Goal: Task Accomplishment & Management: Use online tool/utility

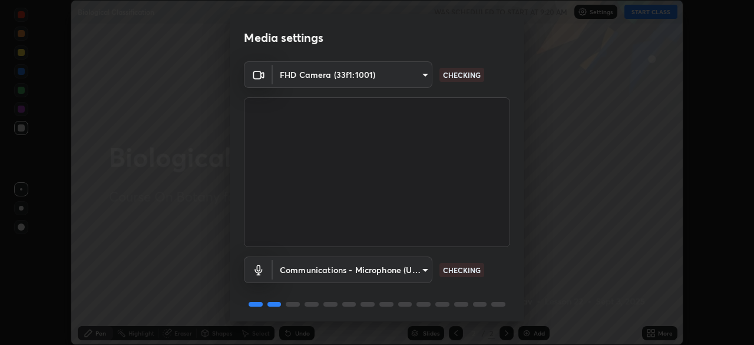
scroll to position [42, 0]
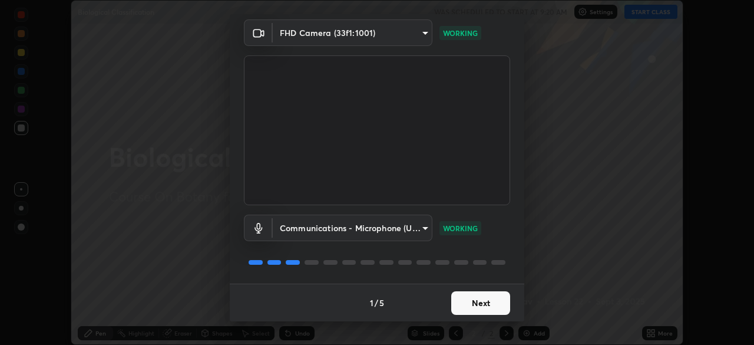
click at [483, 300] on button "Next" at bounding box center [480, 303] width 59 height 24
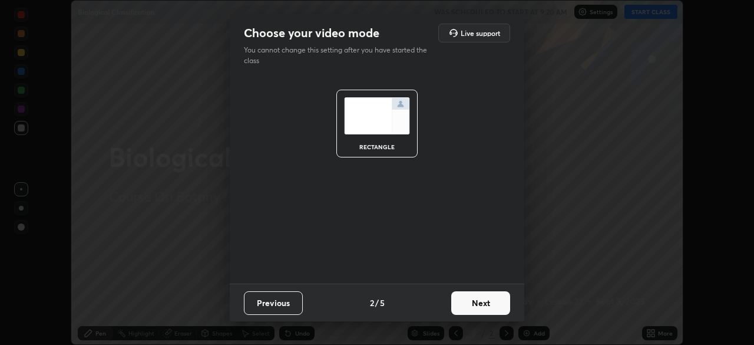
scroll to position [0, 0]
click at [486, 303] on button "Next" at bounding box center [480, 303] width 59 height 24
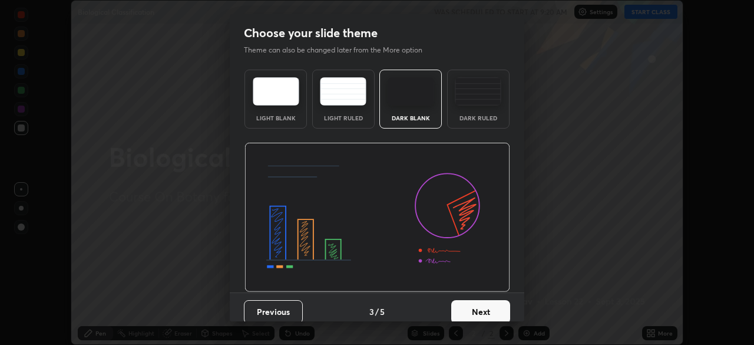
click at [498, 309] on button "Next" at bounding box center [480, 312] width 59 height 24
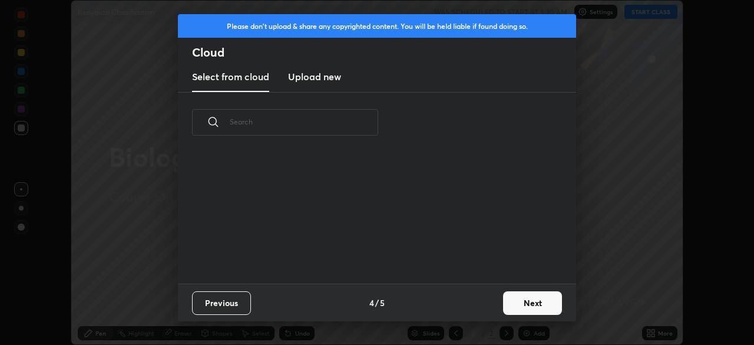
click at [514, 296] on button "Next" at bounding box center [532, 303] width 59 height 24
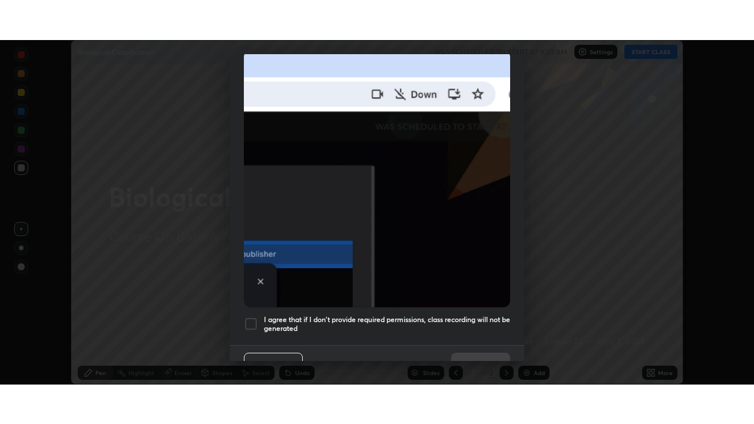
scroll to position [282, 0]
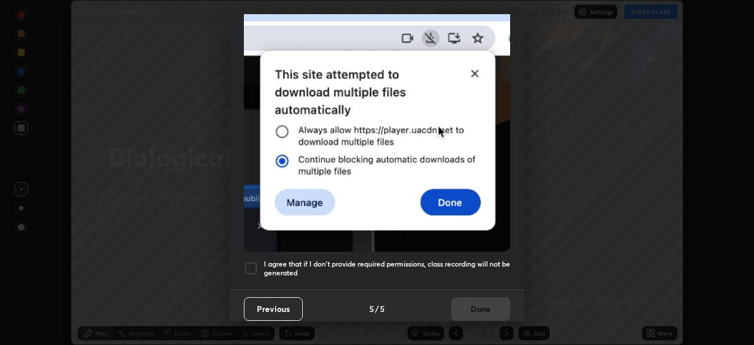
click at [249, 267] on div at bounding box center [251, 268] width 14 height 14
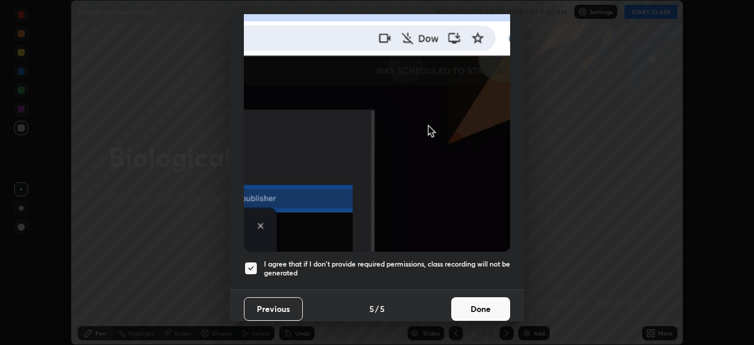
click at [474, 297] on button "Done" at bounding box center [480, 309] width 59 height 24
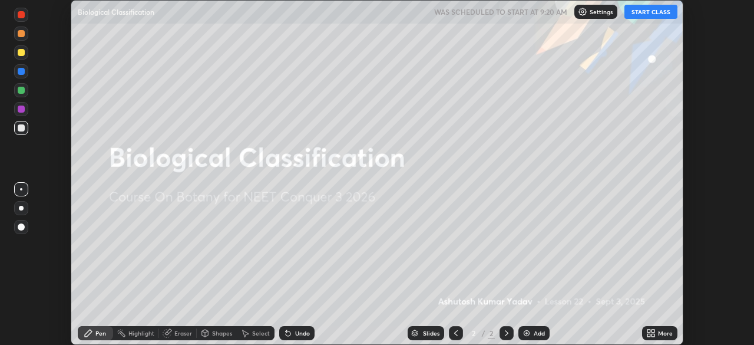
click at [531, 333] on div "Add" at bounding box center [533, 333] width 31 height 14
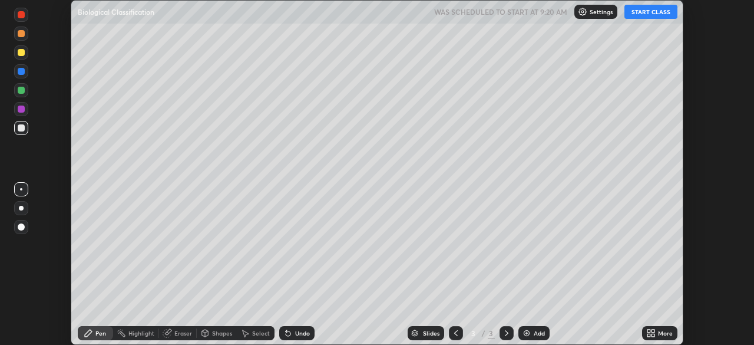
click at [663, 335] on div "More" at bounding box center [665, 333] width 15 height 6
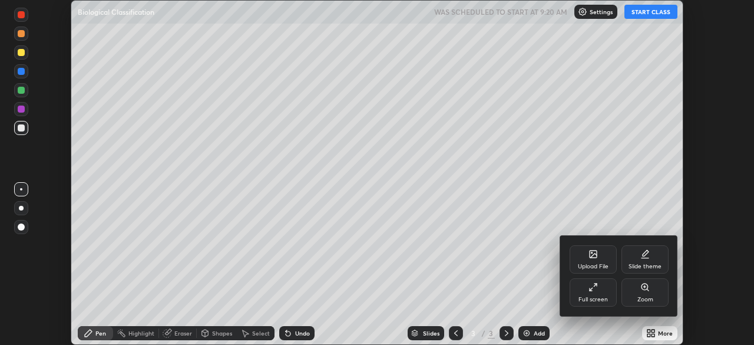
click at [595, 296] on div "Full screen" at bounding box center [592, 299] width 29 height 6
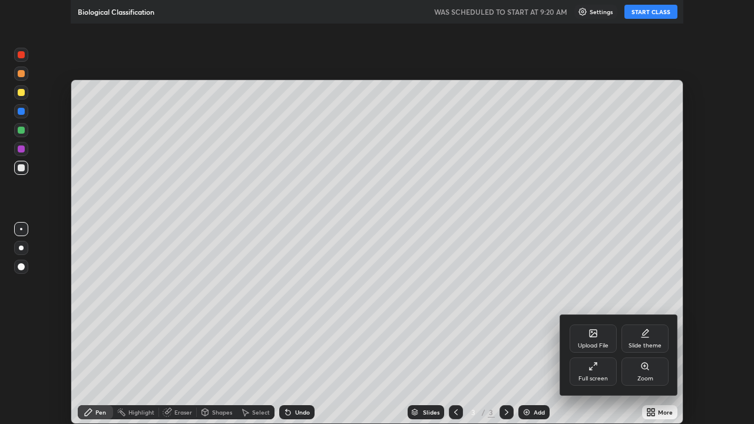
scroll to position [424, 754]
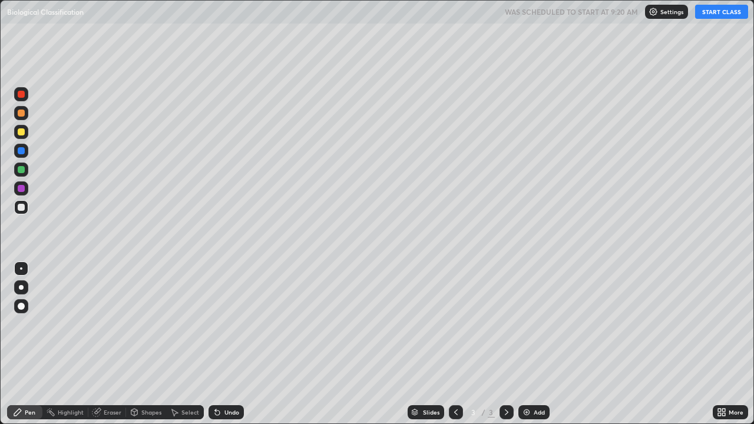
click at [714, 16] on button "START CLASS" at bounding box center [721, 12] width 53 height 14
click at [24, 312] on div at bounding box center [21, 306] width 14 height 14
click at [26, 134] on div at bounding box center [21, 132] width 14 height 14
click at [25, 344] on div "Pen" at bounding box center [24, 412] width 35 height 14
click at [20, 189] on div at bounding box center [21, 188] width 7 height 7
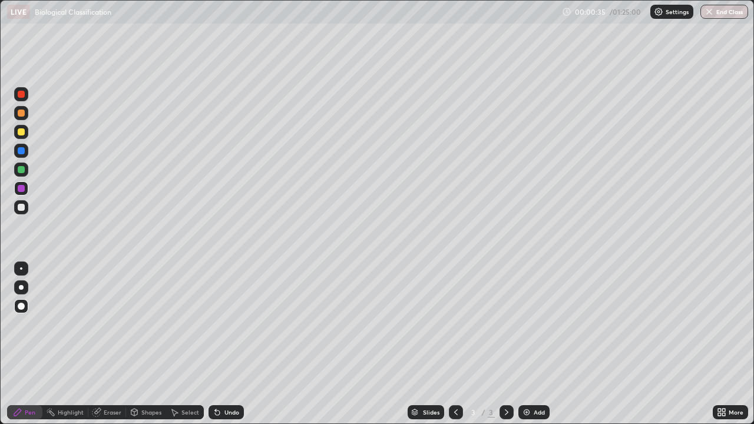
click at [155, 344] on div "Shapes" at bounding box center [151, 412] width 20 height 6
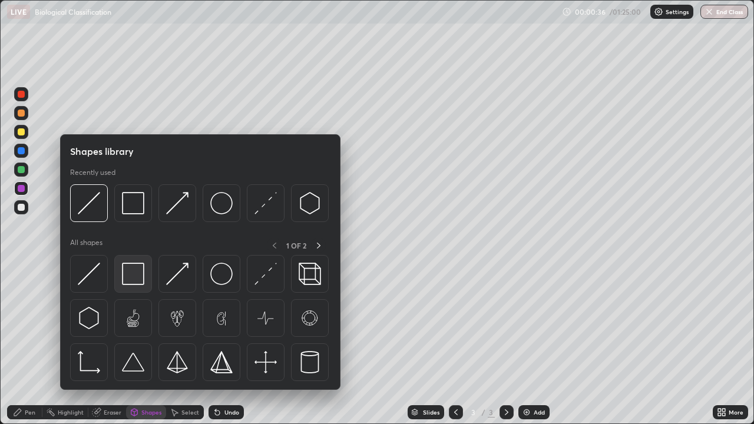
click at [133, 276] on img at bounding box center [133, 274] width 22 height 22
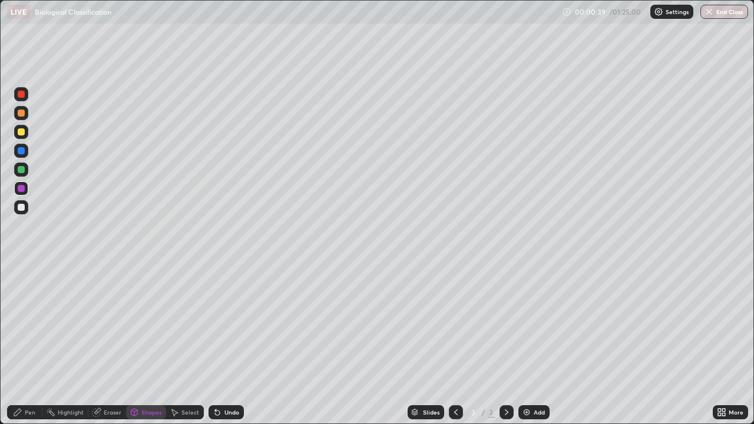
click at [25, 344] on div "Pen" at bounding box center [30, 412] width 11 height 6
click at [21, 208] on div at bounding box center [21, 207] width 7 height 7
click at [23, 213] on div at bounding box center [21, 207] width 14 height 14
click at [21, 134] on div at bounding box center [21, 131] width 7 height 7
click at [26, 211] on div at bounding box center [21, 207] width 14 height 14
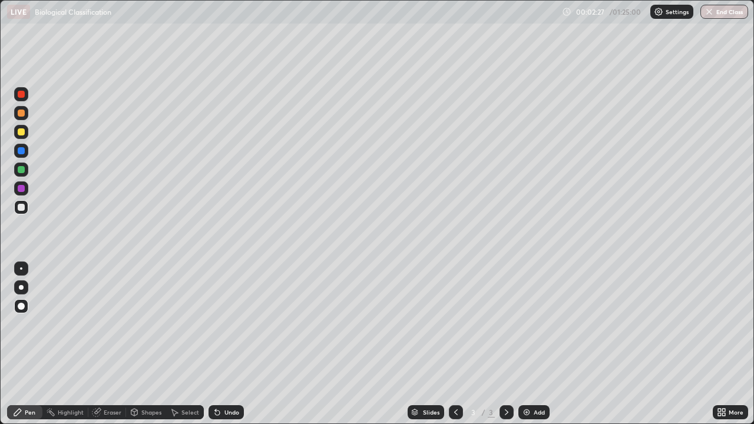
click at [224, 344] on div "Undo" at bounding box center [231, 412] width 15 height 6
click at [221, 344] on div "Undo" at bounding box center [225, 412] width 35 height 14
click at [215, 344] on icon at bounding box center [215, 409] width 1 height 1
click at [20, 169] on div at bounding box center [21, 169] width 7 height 7
click at [226, 344] on div "Undo" at bounding box center [231, 412] width 15 height 6
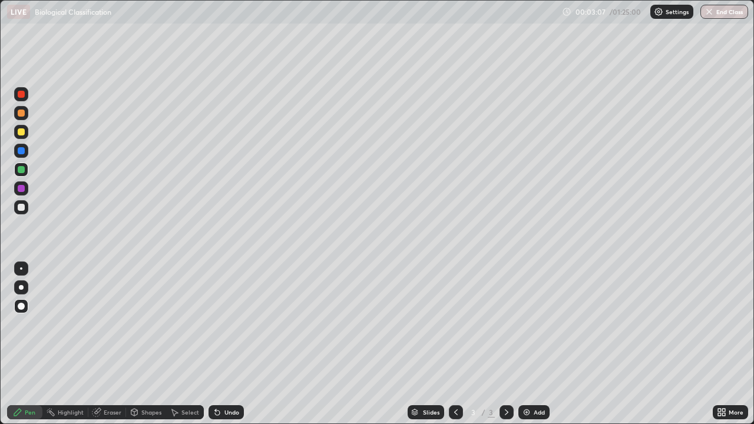
click at [22, 155] on div at bounding box center [21, 151] width 14 height 14
click at [19, 208] on div at bounding box center [21, 207] width 7 height 7
click at [25, 344] on div "Pen" at bounding box center [30, 412] width 11 height 6
click at [22, 136] on div at bounding box center [21, 132] width 14 height 14
click at [23, 212] on div at bounding box center [21, 207] width 14 height 14
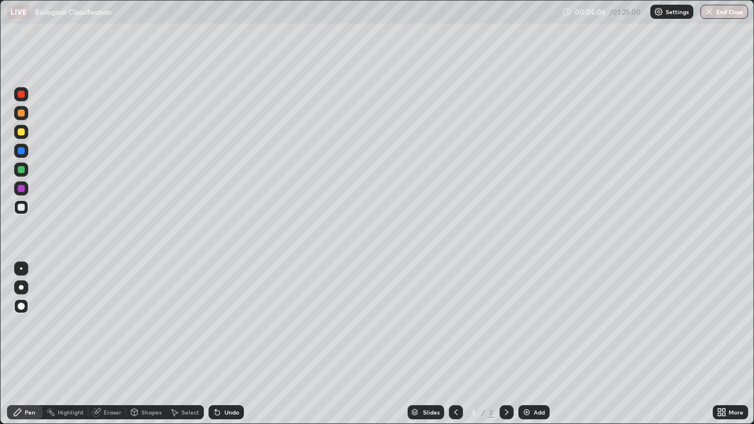
click at [234, 344] on div "Undo" at bounding box center [231, 412] width 15 height 6
click at [24, 138] on div at bounding box center [21, 132] width 14 height 14
click at [22, 206] on div at bounding box center [21, 207] width 7 height 7
click at [22, 193] on div at bounding box center [21, 188] width 14 height 14
click at [239, 344] on div "Undo" at bounding box center [225, 412] width 35 height 14
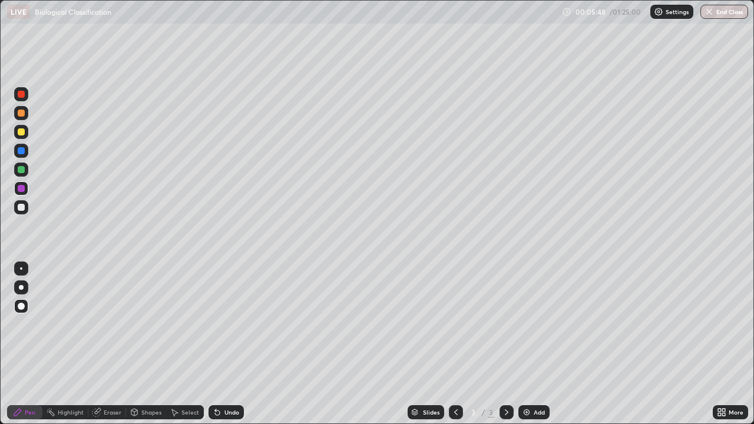
click at [26, 213] on div at bounding box center [21, 207] width 14 height 14
click at [21, 133] on div at bounding box center [21, 131] width 7 height 7
click at [528, 344] on img at bounding box center [526, 412] width 9 height 9
click at [23, 208] on div at bounding box center [21, 207] width 7 height 7
click at [29, 344] on div "Pen" at bounding box center [30, 412] width 11 height 6
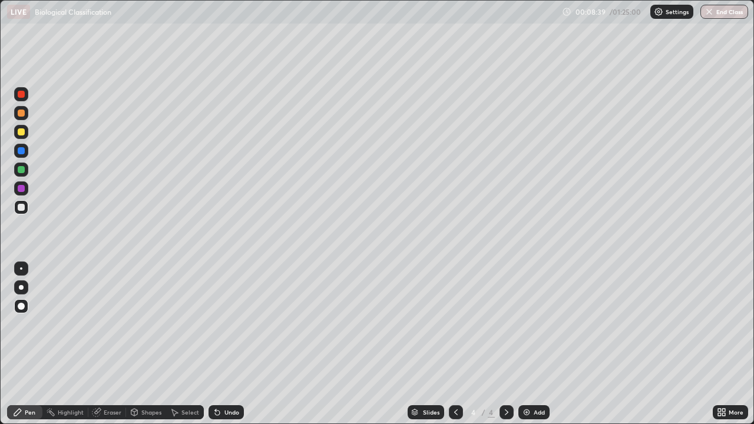
click at [24, 134] on div at bounding box center [21, 131] width 7 height 7
click at [149, 344] on div "Shapes" at bounding box center [151, 412] width 20 height 6
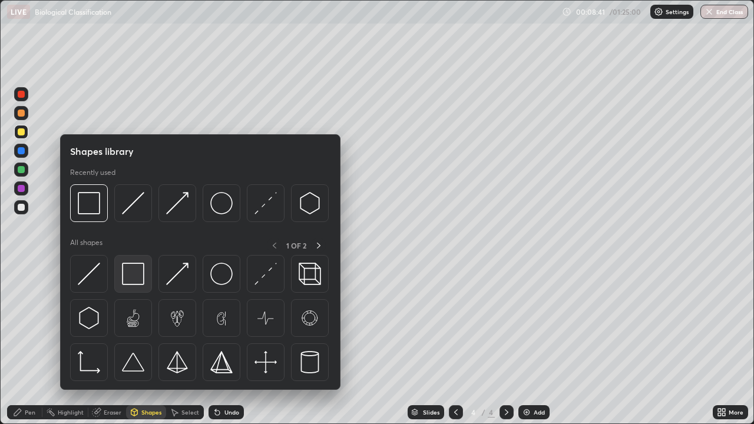
click at [137, 277] on img at bounding box center [133, 274] width 22 height 22
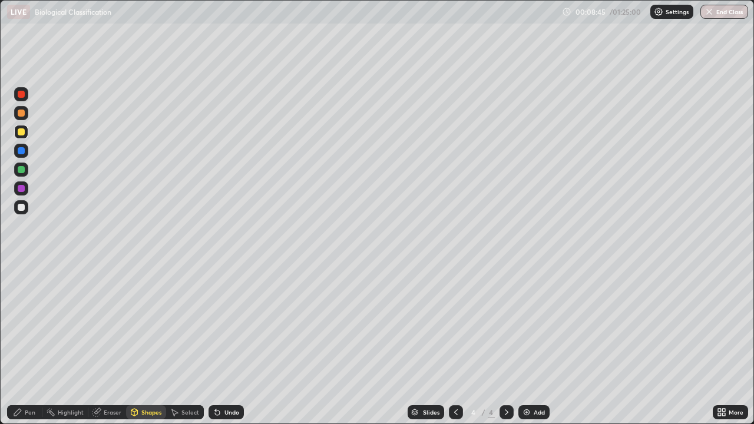
click at [27, 344] on div "Pen" at bounding box center [30, 412] width 11 height 6
click at [21, 208] on div at bounding box center [21, 207] width 7 height 7
click at [23, 152] on div at bounding box center [21, 150] width 7 height 7
click at [22, 170] on div at bounding box center [21, 169] width 7 height 7
click at [220, 344] on div "Undo" at bounding box center [225, 412] width 35 height 14
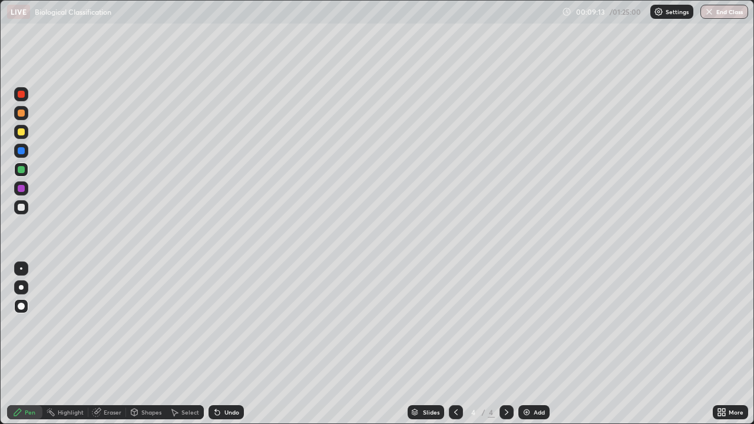
click at [22, 150] on div at bounding box center [21, 150] width 7 height 7
click at [22, 134] on div at bounding box center [21, 131] width 7 height 7
click at [23, 208] on div at bounding box center [21, 207] width 7 height 7
click at [127, 344] on div "Shapes" at bounding box center [146, 412] width 40 height 14
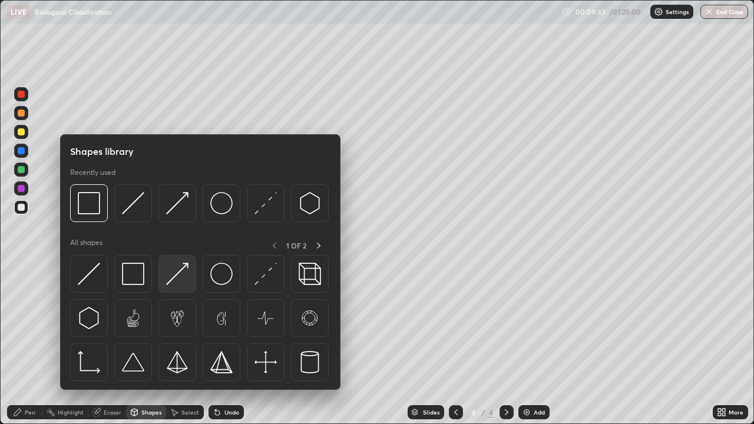
click at [181, 280] on img at bounding box center [177, 274] width 22 height 22
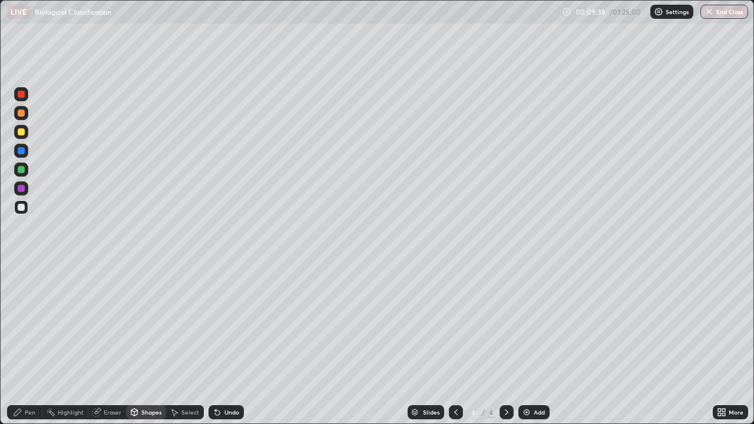
click at [26, 344] on div "Pen" at bounding box center [30, 412] width 11 height 6
click at [22, 136] on div at bounding box center [21, 132] width 14 height 14
click at [21, 211] on div at bounding box center [21, 207] width 14 height 14
click at [21, 133] on div at bounding box center [21, 131] width 7 height 7
click at [21, 190] on div at bounding box center [21, 188] width 7 height 7
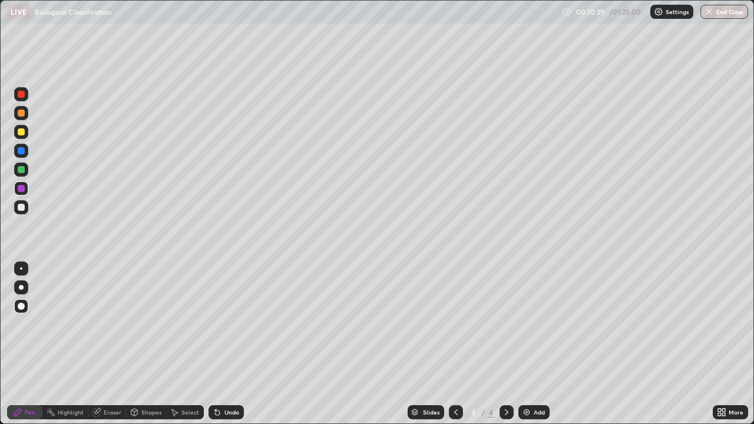
click at [24, 208] on div at bounding box center [21, 207] width 7 height 7
click at [20, 150] on div at bounding box center [21, 150] width 7 height 7
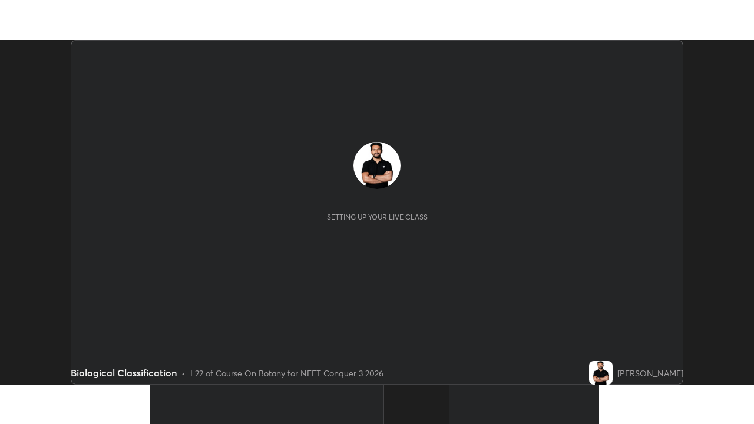
scroll to position [345, 753]
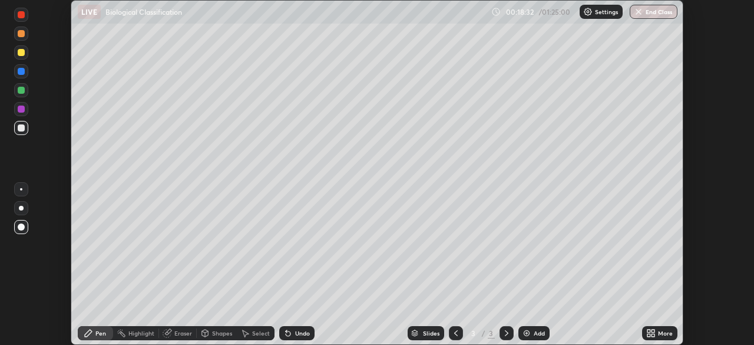
click at [658, 335] on div "More" at bounding box center [665, 333] width 15 height 6
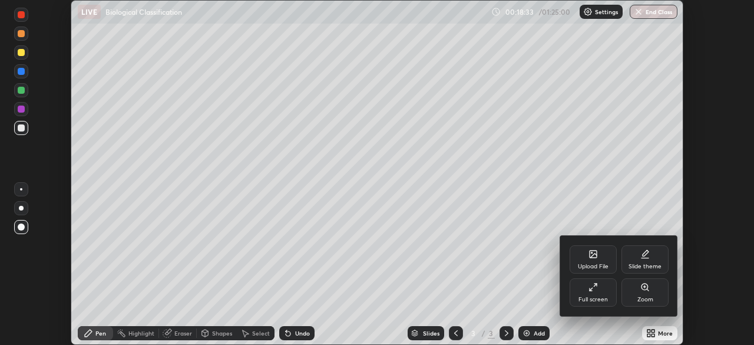
click at [597, 297] on div "Full screen" at bounding box center [592, 299] width 29 height 6
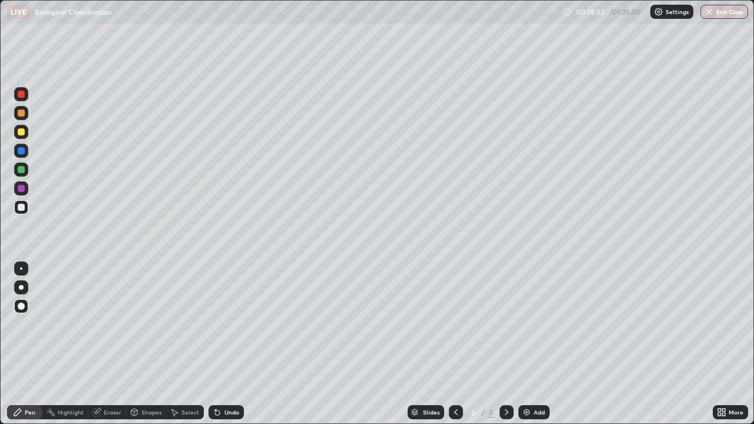
scroll to position [424, 754]
click at [534, 344] on div "Add" at bounding box center [539, 412] width 11 height 6
click at [23, 305] on div at bounding box center [21, 306] width 7 height 7
click at [27, 344] on div "Pen" at bounding box center [30, 412] width 11 height 6
click at [21, 137] on div at bounding box center [21, 132] width 14 height 14
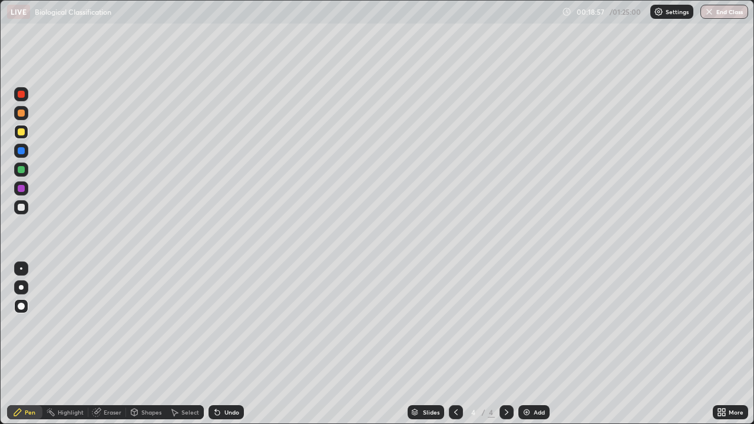
click at [21, 208] on div at bounding box center [21, 207] width 7 height 7
click at [22, 150] on div at bounding box center [21, 150] width 7 height 7
click at [22, 187] on div at bounding box center [21, 188] width 7 height 7
click at [22, 170] on div at bounding box center [21, 169] width 7 height 7
click at [21, 309] on div at bounding box center [21, 306] width 7 height 7
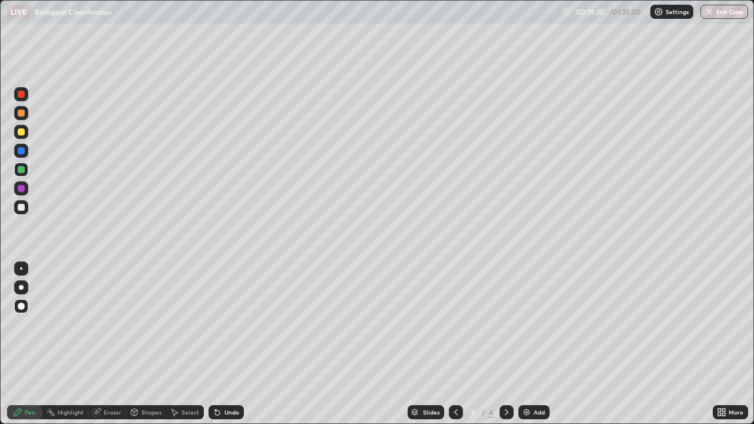
click at [21, 208] on div at bounding box center [21, 207] width 7 height 7
click at [22, 170] on div at bounding box center [21, 169] width 7 height 7
click at [232, 344] on div "Undo" at bounding box center [231, 412] width 15 height 6
click at [19, 137] on div at bounding box center [21, 132] width 14 height 14
click at [22, 210] on div at bounding box center [21, 207] width 7 height 7
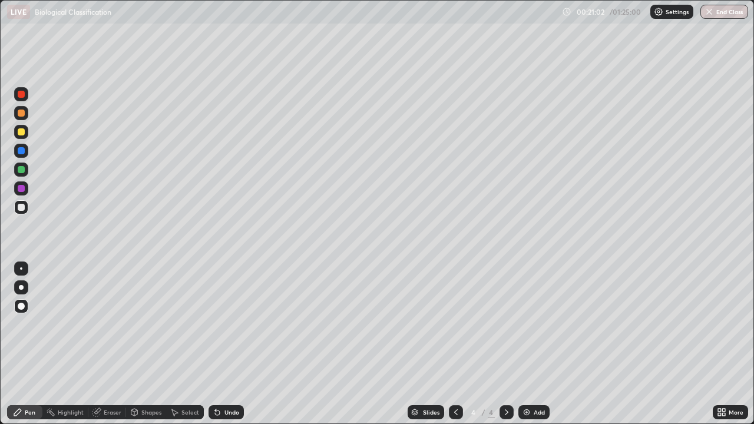
click at [20, 137] on div at bounding box center [21, 132] width 14 height 14
click at [18, 209] on div at bounding box center [21, 207] width 14 height 14
click at [22, 155] on div at bounding box center [21, 151] width 14 height 14
click at [23, 210] on div at bounding box center [21, 207] width 7 height 7
click at [234, 344] on div "Undo" at bounding box center [225, 412] width 35 height 14
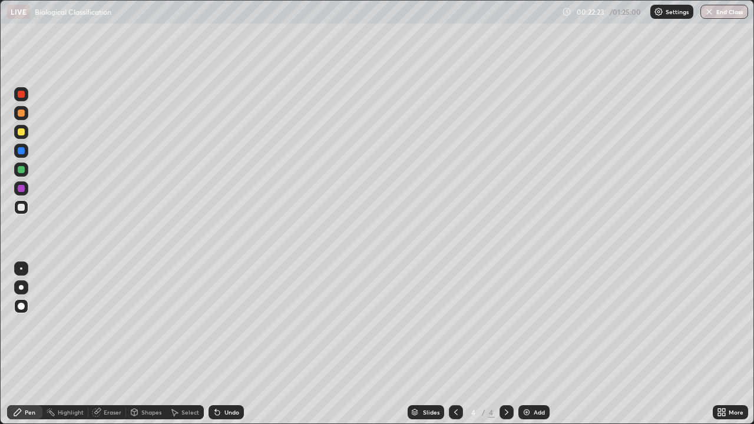
click at [21, 151] on div at bounding box center [21, 150] width 7 height 7
click at [22, 206] on div at bounding box center [21, 207] width 7 height 7
click at [21, 189] on div at bounding box center [21, 188] width 7 height 7
click at [21, 133] on div at bounding box center [21, 131] width 7 height 7
click at [21, 208] on div at bounding box center [21, 207] width 7 height 7
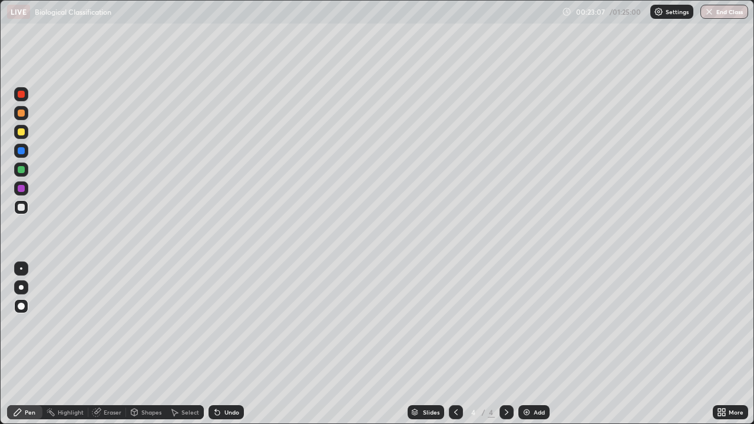
click at [22, 151] on div at bounding box center [21, 150] width 7 height 7
click at [32, 344] on div "Pen" at bounding box center [30, 412] width 11 height 6
click at [22, 211] on div at bounding box center [21, 207] width 14 height 14
click at [22, 133] on div at bounding box center [21, 131] width 7 height 7
click at [22, 211] on div at bounding box center [21, 207] width 14 height 14
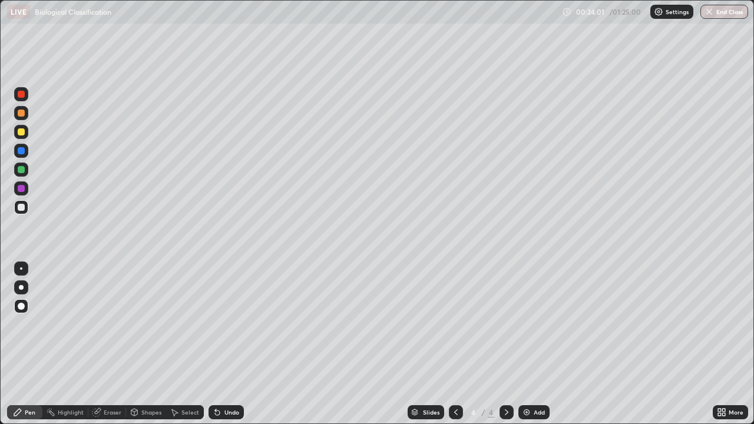
click at [223, 344] on div "Undo" at bounding box center [225, 412] width 35 height 14
click at [229, 344] on div "Undo" at bounding box center [225, 412] width 35 height 14
click at [534, 344] on div "Add" at bounding box center [539, 412] width 11 height 6
click at [27, 120] on div at bounding box center [21, 113] width 14 height 19
click at [25, 212] on div at bounding box center [21, 207] width 14 height 14
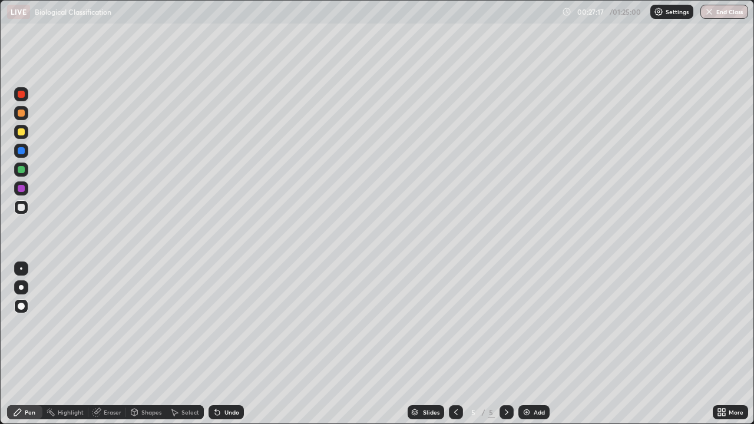
click at [22, 132] on div at bounding box center [21, 131] width 7 height 7
click at [21, 190] on div at bounding box center [21, 188] width 7 height 7
click at [22, 210] on div at bounding box center [21, 207] width 7 height 7
click at [216, 344] on icon at bounding box center [217, 412] width 5 height 5
click at [215, 344] on icon at bounding box center [215, 409] width 1 height 1
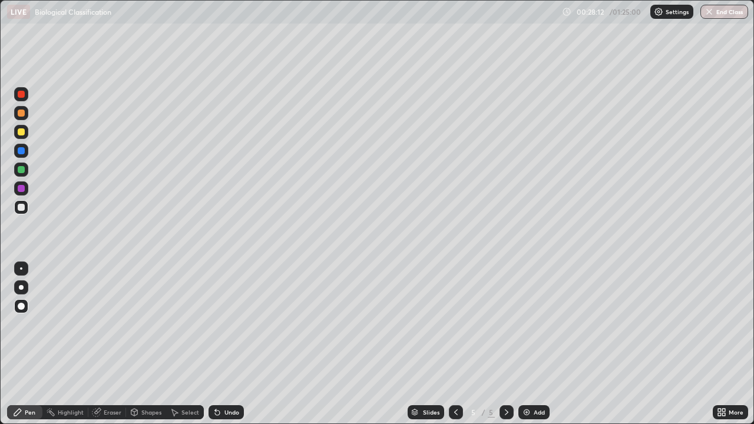
click at [215, 344] on icon at bounding box center [215, 409] width 1 height 1
click at [21, 137] on div at bounding box center [21, 132] width 14 height 14
click at [24, 208] on div at bounding box center [21, 207] width 7 height 7
click at [115, 344] on div "Eraser" at bounding box center [113, 412] width 18 height 6
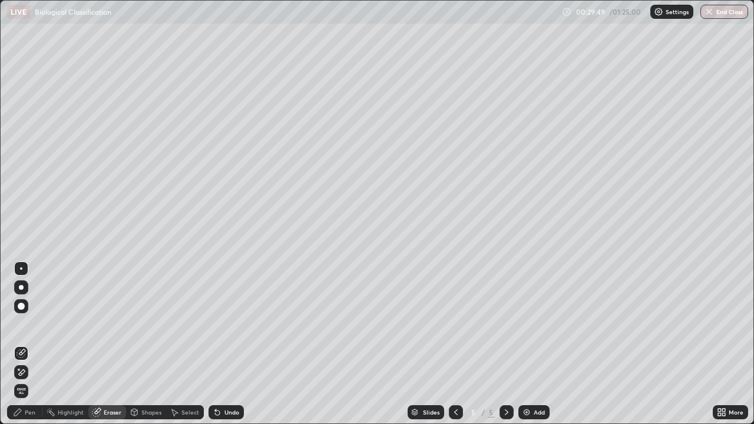
click at [31, 344] on div "Pen" at bounding box center [24, 412] width 35 height 14
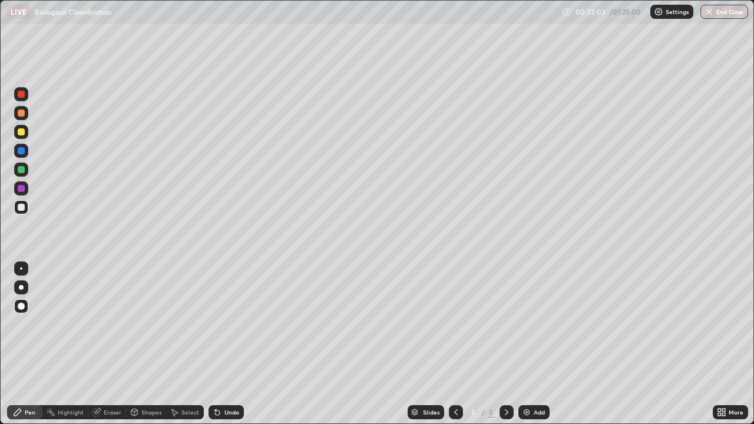
click at [234, 344] on div "Undo" at bounding box center [231, 412] width 15 height 6
click at [530, 344] on div "Add" at bounding box center [533, 412] width 31 height 14
click at [22, 132] on div at bounding box center [21, 131] width 7 height 7
click at [145, 344] on div "Shapes" at bounding box center [146, 412] width 40 height 14
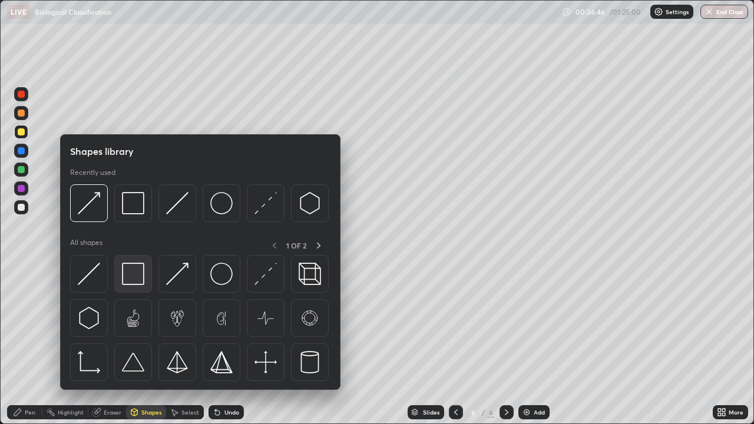
click at [138, 277] on img at bounding box center [133, 274] width 22 height 22
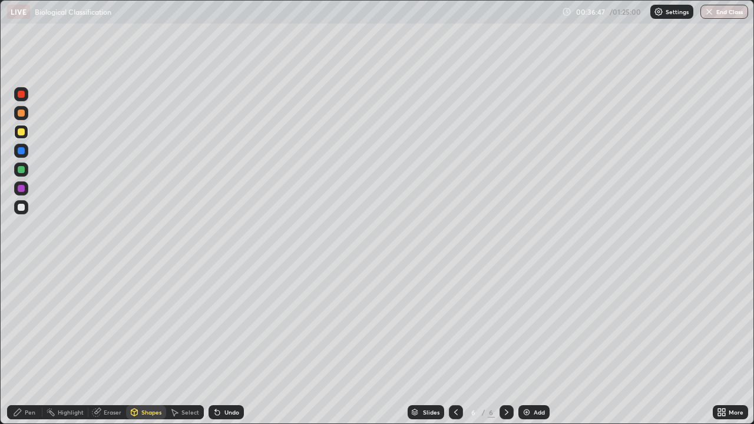
click at [21, 193] on div at bounding box center [21, 188] width 14 height 14
click at [28, 344] on div "Pen" at bounding box center [30, 412] width 11 height 6
click at [23, 206] on div at bounding box center [21, 207] width 7 height 7
click at [22, 132] on div at bounding box center [21, 131] width 7 height 7
click at [20, 288] on div at bounding box center [21, 287] width 5 height 5
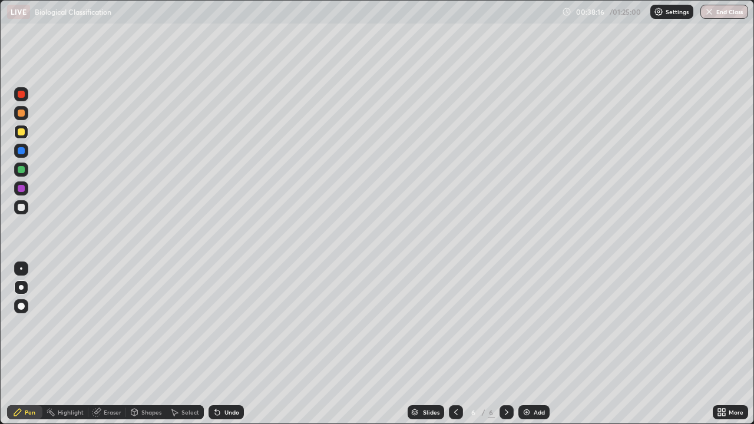
click at [220, 344] on div "Undo" at bounding box center [225, 412] width 35 height 14
click at [228, 344] on div "Undo" at bounding box center [231, 412] width 15 height 6
click at [220, 344] on icon at bounding box center [217, 412] width 9 height 9
click at [216, 344] on icon at bounding box center [217, 412] width 5 height 5
click at [21, 208] on div at bounding box center [21, 207] width 7 height 7
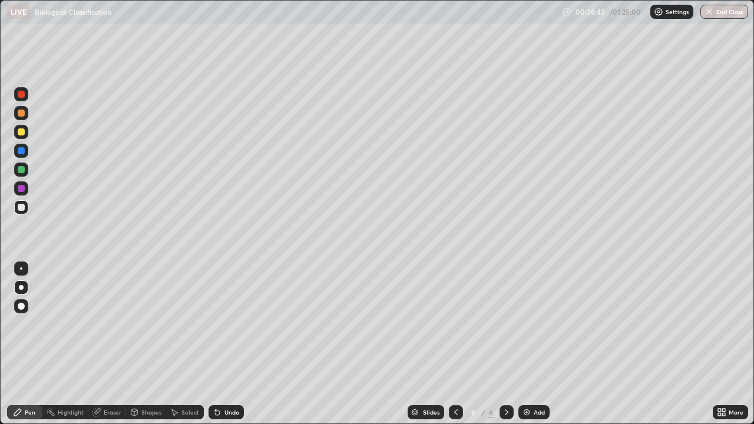
click at [24, 307] on div at bounding box center [21, 306] width 7 height 7
click at [22, 175] on div at bounding box center [21, 170] width 14 height 14
click at [21, 208] on div at bounding box center [21, 207] width 7 height 7
click at [529, 344] on img at bounding box center [526, 412] width 9 height 9
click at [22, 137] on div at bounding box center [21, 132] width 14 height 14
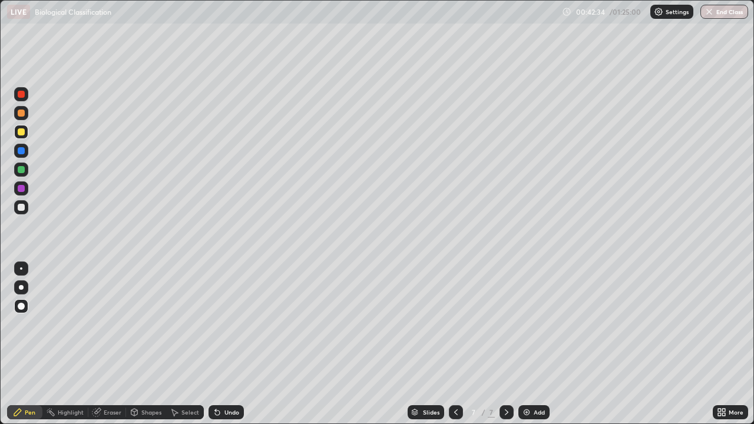
click at [23, 306] on div at bounding box center [21, 306] width 7 height 7
click at [22, 170] on div at bounding box center [21, 169] width 7 height 7
click at [453, 344] on icon at bounding box center [455, 412] width 9 height 9
click at [505, 344] on icon at bounding box center [506, 412] width 9 height 9
click at [23, 153] on div at bounding box center [21, 150] width 7 height 7
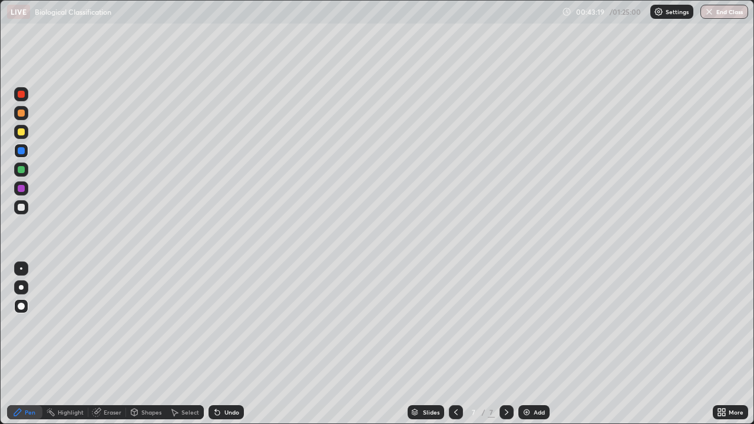
click at [21, 134] on div at bounding box center [21, 131] width 7 height 7
click at [22, 208] on div at bounding box center [21, 207] width 7 height 7
click at [21, 170] on div at bounding box center [21, 169] width 7 height 7
click at [22, 191] on div at bounding box center [21, 188] width 7 height 7
click at [24, 190] on div at bounding box center [21, 188] width 7 height 7
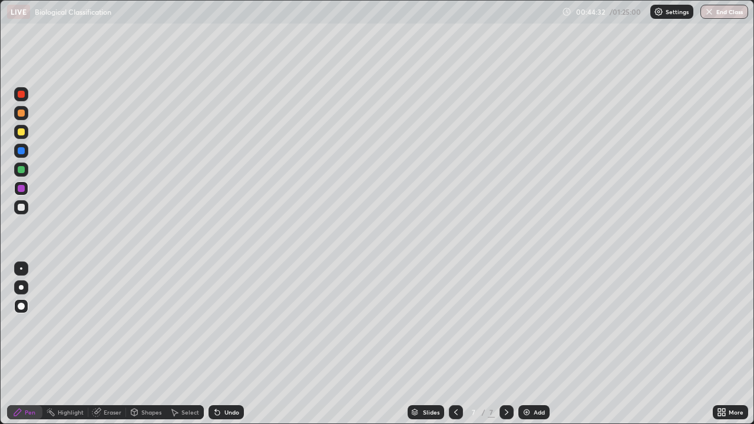
click at [18, 152] on div at bounding box center [21, 150] width 7 height 7
click at [25, 131] on div at bounding box center [21, 132] width 14 height 14
click at [25, 168] on div at bounding box center [21, 170] width 14 height 14
click at [30, 344] on div "Pen" at bounding box center [24, 412] width 35 height 14
click at [22, 133] on div at bounding box center [21, 131] width 7 height 7
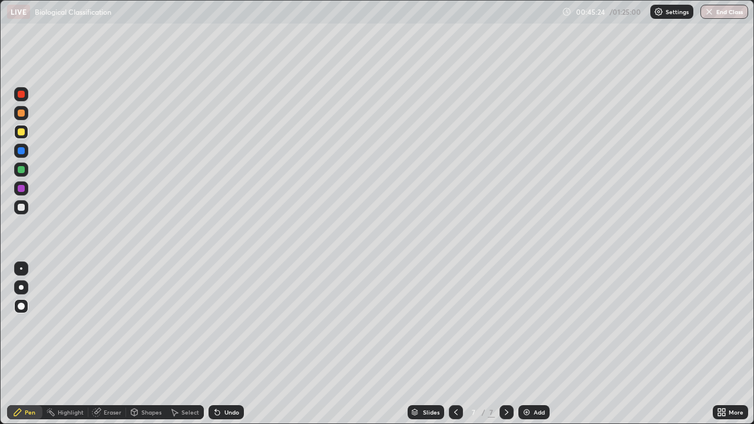
click at [22, 207] on div at bounding box center [21, 207] width 7 height 7
click at [22, 166] on div at bounding box center [21, 169] width 7 height 7
click at [22, 138] on div at bounding box center [21, 132] width 14 height 14
click at [25, 213] on div at bounding box center [21, 207] width 14 height 14
click at [22, 171] on div at bounding box center [21, 169] width 7 height 7
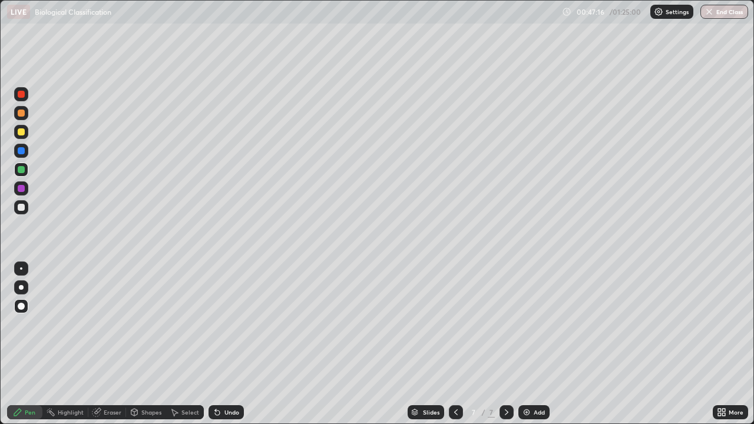
click at [23, 212] on div at bounding box center [21, 207] width 14 height 14
click at [22, 153] on div at bounding box center [21, 150] width 7 height 7
click at [21, 208] on div at bounding box center [21, 207] width 7 height 7
click at [29, 344] on div "Pen" at bounding box center [24, 412] width 35 height 14
click at [24, 175] on div at bounding box center [21, 170] width 14 height 14
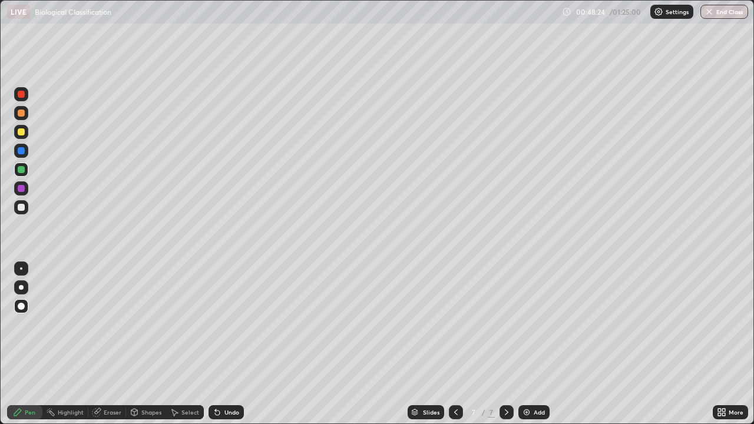
click at [22, 137] on div at bounding box center [21, 132] width 14 height 14
click at [22, 191] on div at bounding box center [21, 188] width 7 height 7
click at [21, 133] on div at bounding box center [21, 131] width 7 height 7
click at [22, 191] on div at bounding box center [21, 188] width 7 height 7
click at [21, 133] on div at bounding box center [21, 131] width 7 height 7
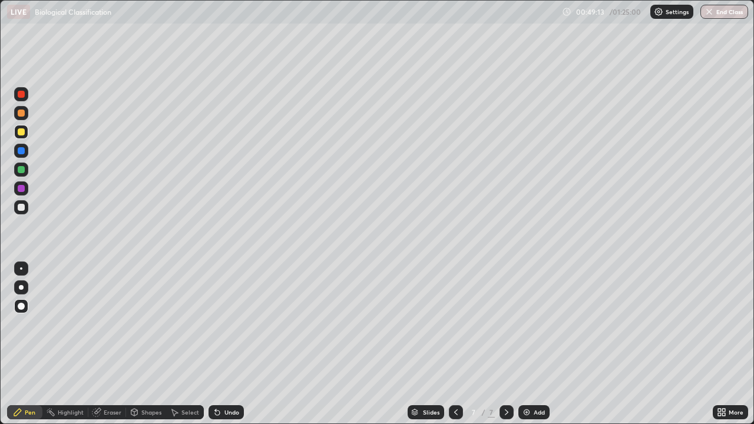
click at [26, 210] on div at bounding box center [21, 207] width 14 height 14
click at [21, 170] on div at bounding box center [21, 169] width 7 height 7
click at [20, 210] on div at bounding box center [21, 207] width 7 height 7
click at [221, 344] on div "Undo" at bounding box center [225, 412] width 35 height 14
click at [20, 187] on div at bounding box center [21, 188] width 7 height 7
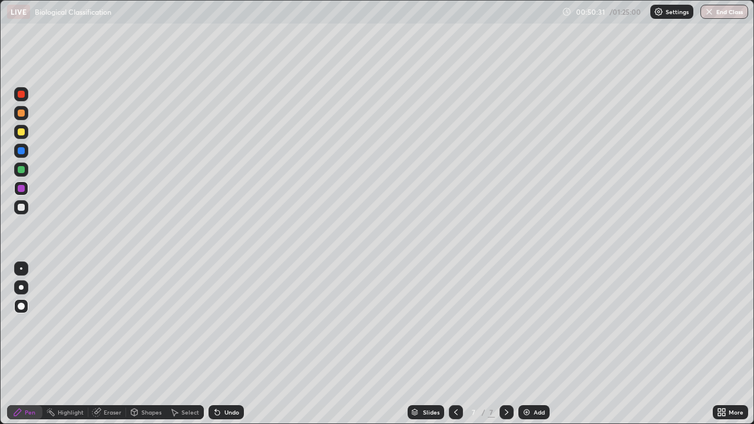
click at [22, 115] on div at bounding box center [21, 113] width 7 height 7
click at [21, 210] on div at bounding box center [21, 207] width 7 height 7
click at [22, 189] on div at bounding box center [21, 188] width 7 height 7
click at [21, 116] on div at bounding box center [21, 113] width 7 height 7
click at [27, 205] on div at bounding box center [21, 207] width 14 height 14
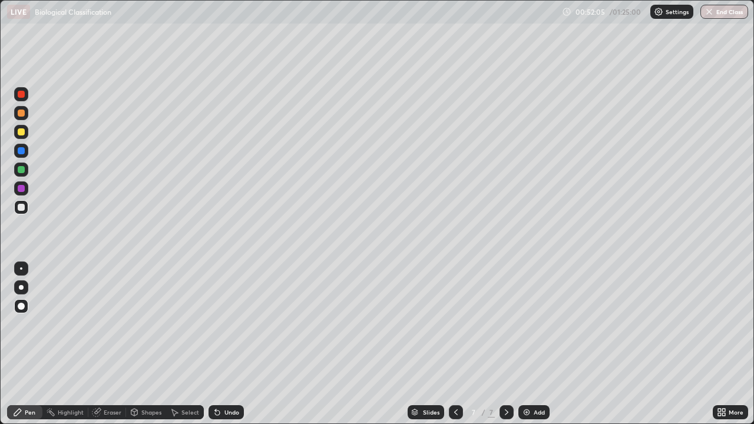
click at [18, 133] on div at bounding box center [21, 131] width 7 height 7
click at [154, 344] on div "Shapes" at bounding box center [151, 412] width 20 height 6
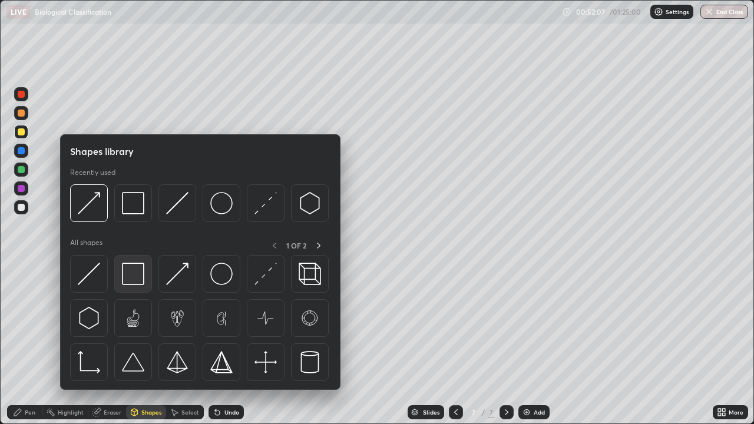
click at [137, 280] on img at bounding box center [133, 274] width 22 height 22
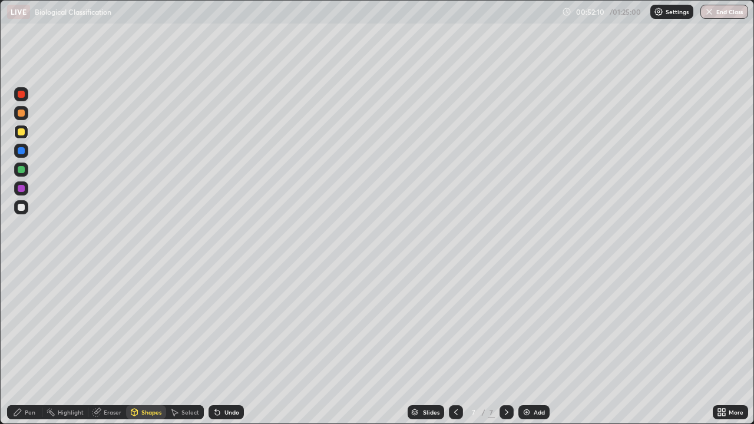
click at [18, 344] on icon at bounding box center [17, 412] width 9 height 9
click at [530, 344] on div "Add" at bounding box center [533, 412] width 31 height 14
click at [24, 207] on div at bounding box center [21, 207] width 7 height 7
click at [29, 344] on div "Pen" at bounding box center [30, 412] width 11 height 6
click at [22, 133] on div at bounding box center [21, 131] width 7 height 7
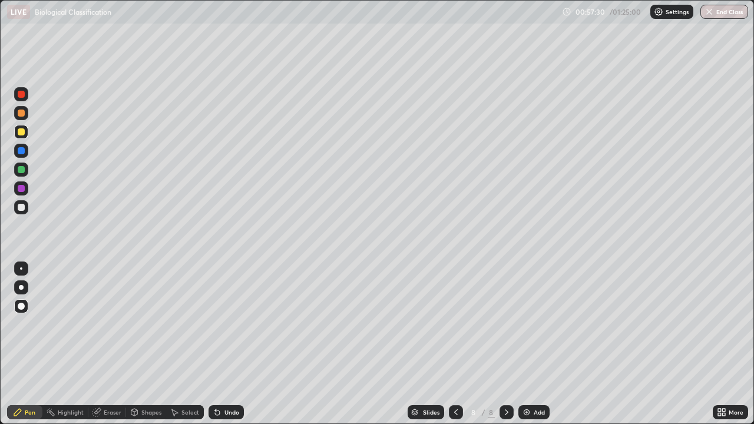
click at [22, 207] on div at bounding box center [21, 207] width 7 height 7
click at [21, 133] on div at bounding box center [21, 131] width 7 height 7
click at [22, 187] on div at bounding box center [21, 188] width 7 height 7
click at [21, 288] on div at bounding box center [21, 287] width 5 height 5
click at [24, 176] on div at bounding box center [21, 170] width 14 height 14
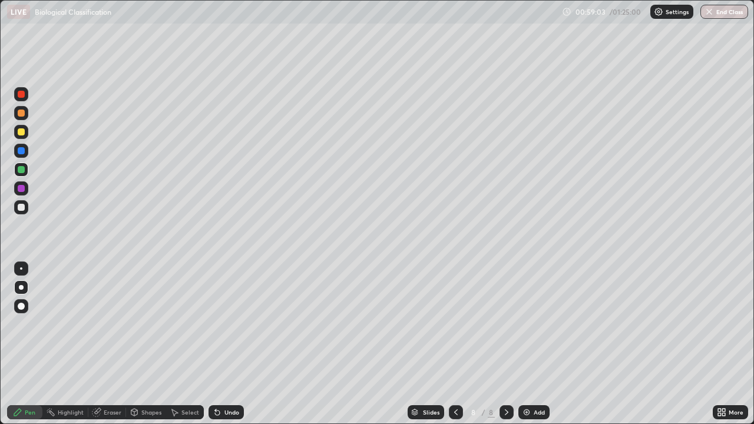
click at [19, 187] on div at bounding box center [21, 188] width 7 height 7
click at [16, 137] on div at bounding box center [21, 132] width 14 height 14
click at [22, 208] on div at bounding box center [21, 207] width 7 height 7
click at [22, 300] on div at bounding box center [21, 306] width 14 height 14
click at [532, 344] on div "Add" at bounding box center [533, 412] width 31 height 14
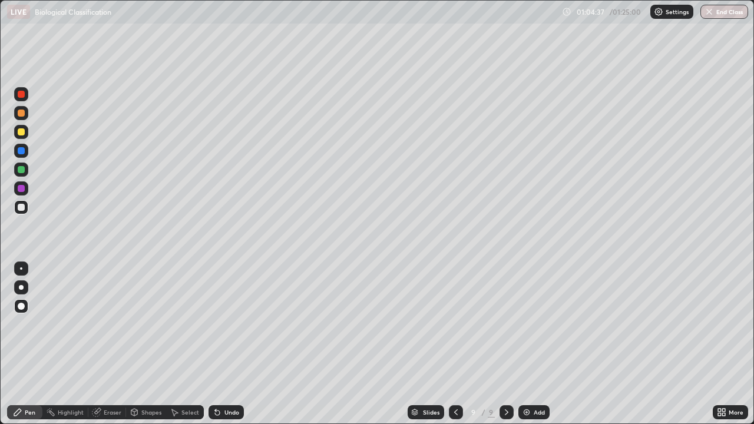
click at [21, 133] on div at bounding box center [21, 131] width 7 height 7
click at [35, 344] on div "Pen" at bounding box center [24, 412] width 35 height 14
click at [142, 344] on div "Shapes" at bounding box center [151, 412] width 20 height 6
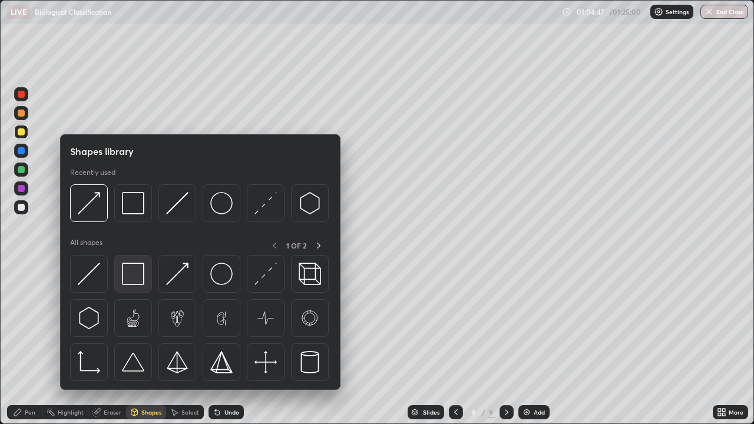
click at [130, 280] on img at bounding box center [133, 274] width 22 height 22
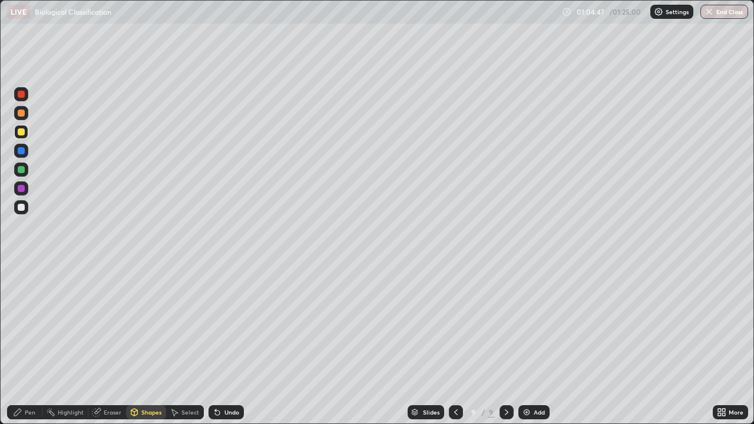
click at [22, 207] on div at bounding box center [21, 207] width 7 height 7
click at [29, 344] on div "Pen" at bounding box center [30, 412] width 11 height 6
click at [21, 114] on div at bounding box center [21, 113] width 7 height 7
click at [23, 210] on div at bounding box center [21, 207] width 7 height 7
click at [22, 151] on div at bounding box center [21, 150] width 7 height 7
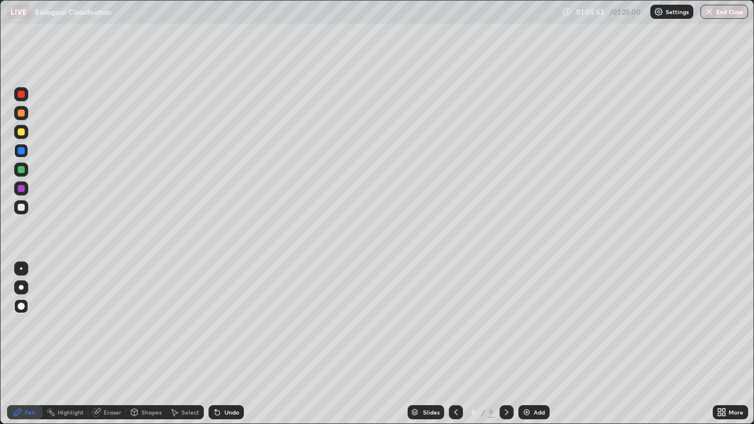
click at [23, 191] on div at bounding box center [21, 188] width 7 height 7
click at [24, 209] on div at bounding box center [21, 207] width 7 height 7
click at [224, 344] on div "Undo" at bounding box center [231, 412] width 15 height 6
click at [223, 344] on div "Undo" at bounding box center [225, 412] width 35 height 14
click at [20, 138] on div at bounding box center [21, 132] width 14 height 14
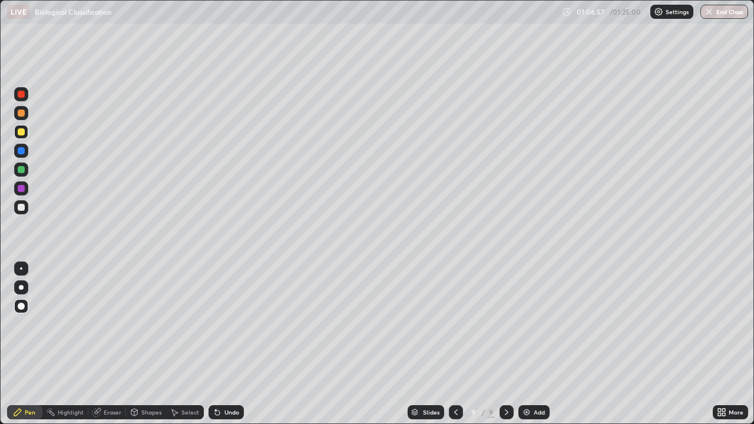
click at [224, 344] on div "Undo" at bounding box center [231, 412] width 15 height 6
click at [21, 208] on div at bounding box center [21, 207] width 7 height 7
click at [25, 135] on div at bounding box center [21, 132] width 14 height 14
click at [525, 344] on img at bounding box center [526, 412] width 9 height 9
click at [25, 208] on div at bounding box center [21, 207] width 14 height 14
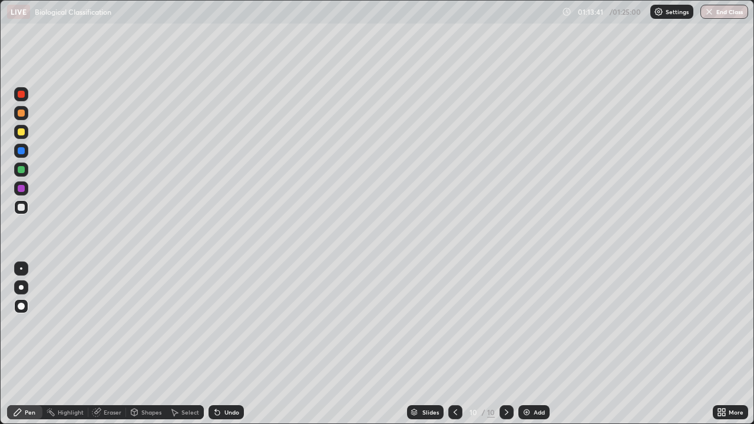
click at [726, 13] on button "End Class" at bounding box center [724, 12] width 48 height 14
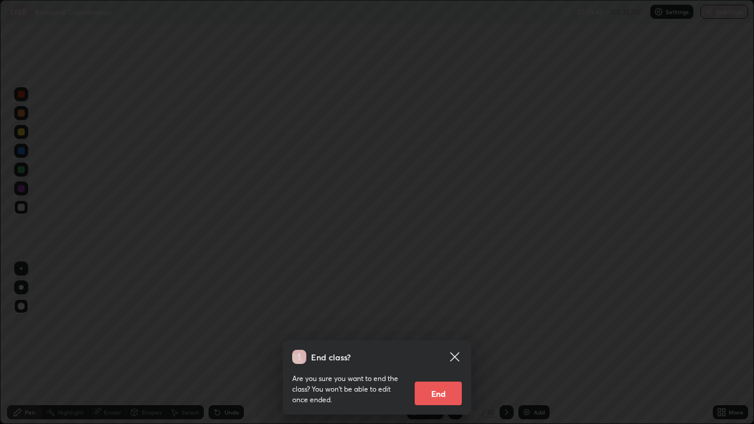
click at [436, 344] on button "End" at bounding box center [438, 394] width 47 height 24
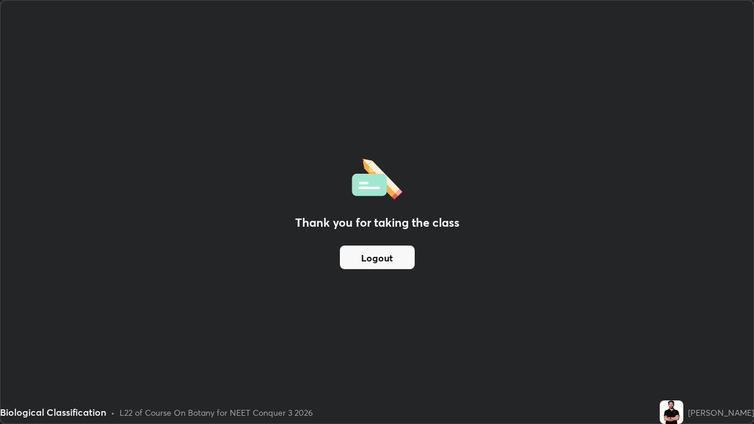
click at [387, 261] on button "Logout" at bounding box center [377, 258] width 75 height 24
